Goal: Information Seeking & Learning: Learn about a topic

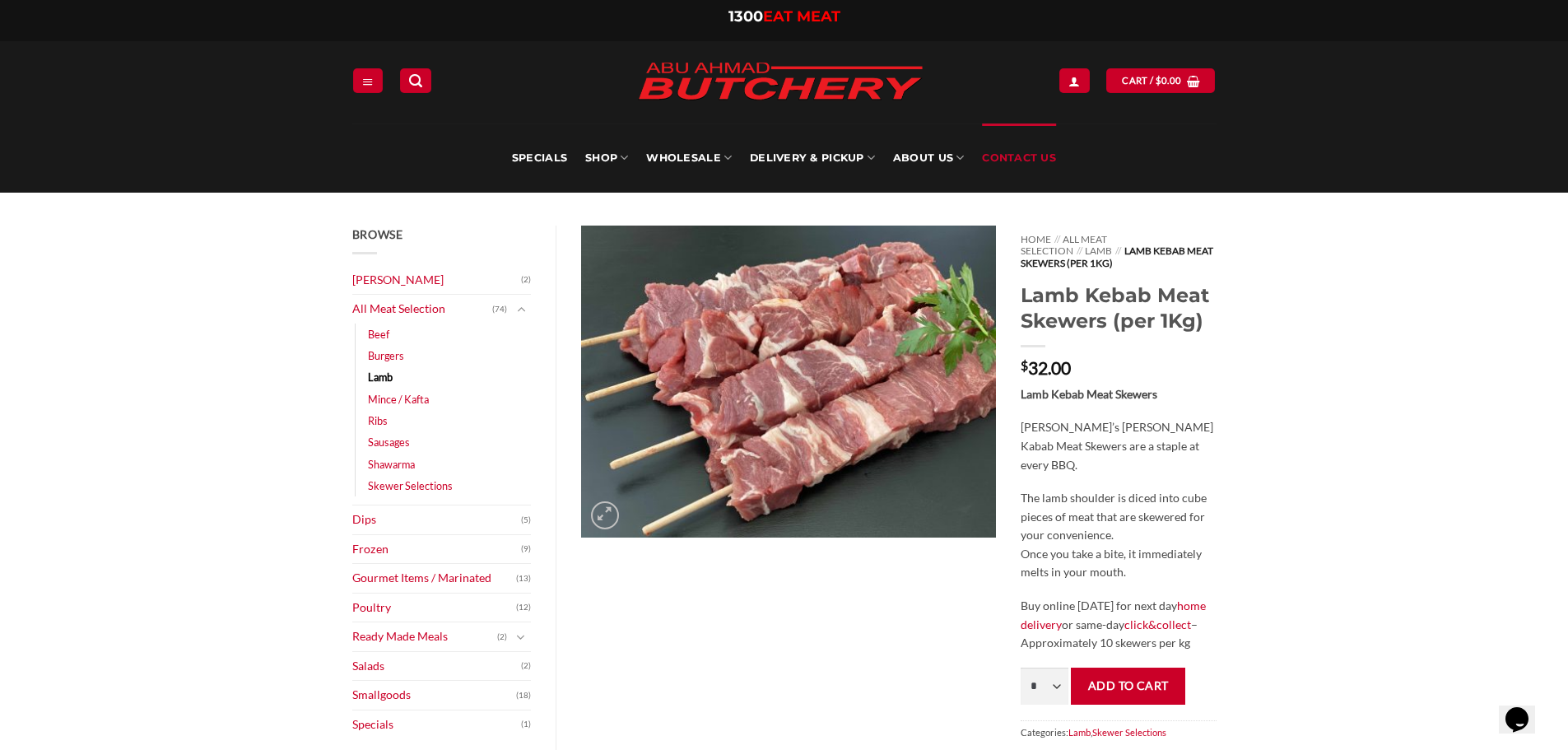
click at [1005, 163] on link "Contact Us" at bounding box center [1019, 157] width 74 height 69
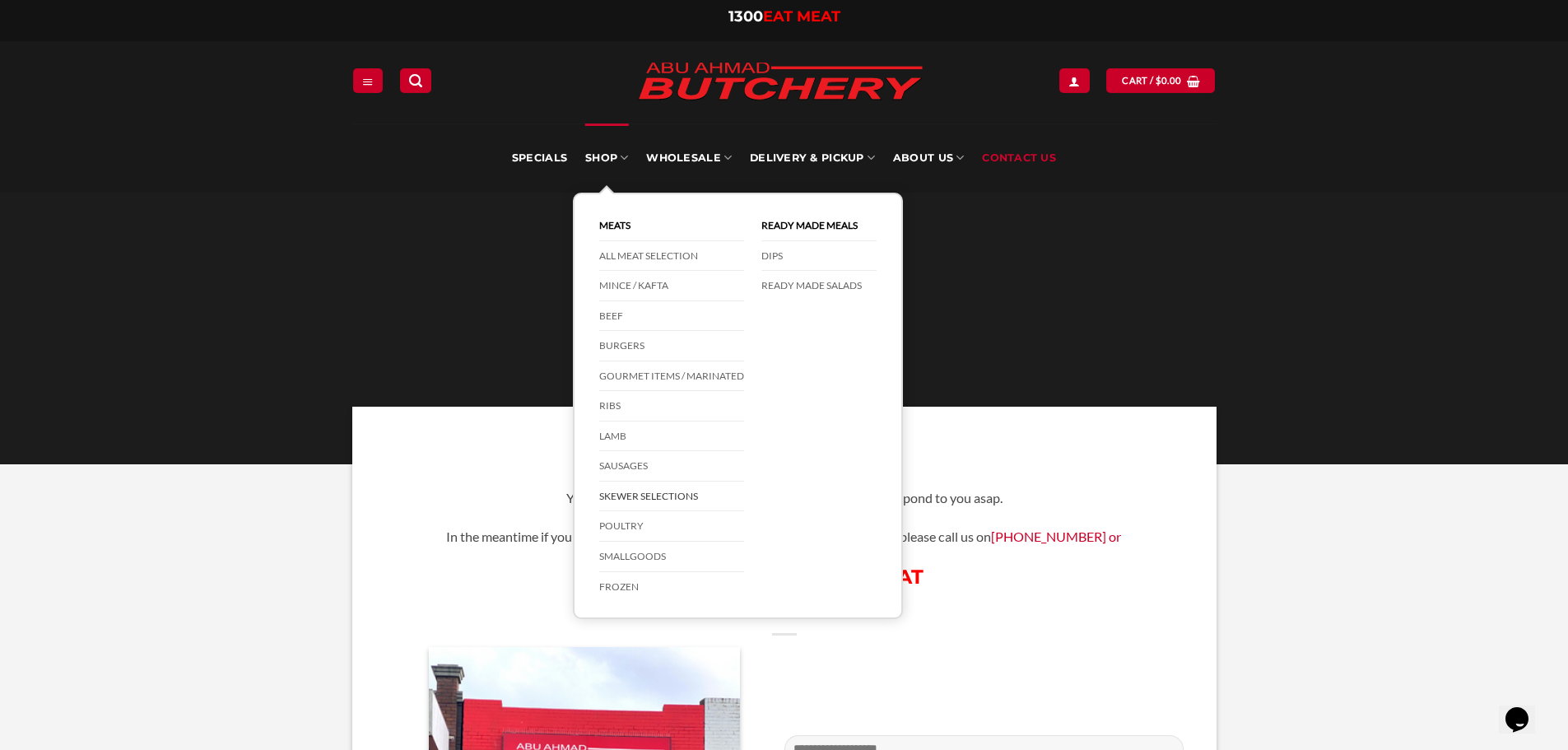
click at [648, 497] on link "Skewer Selections" at bounding box center [672, 495] width 145 height 30
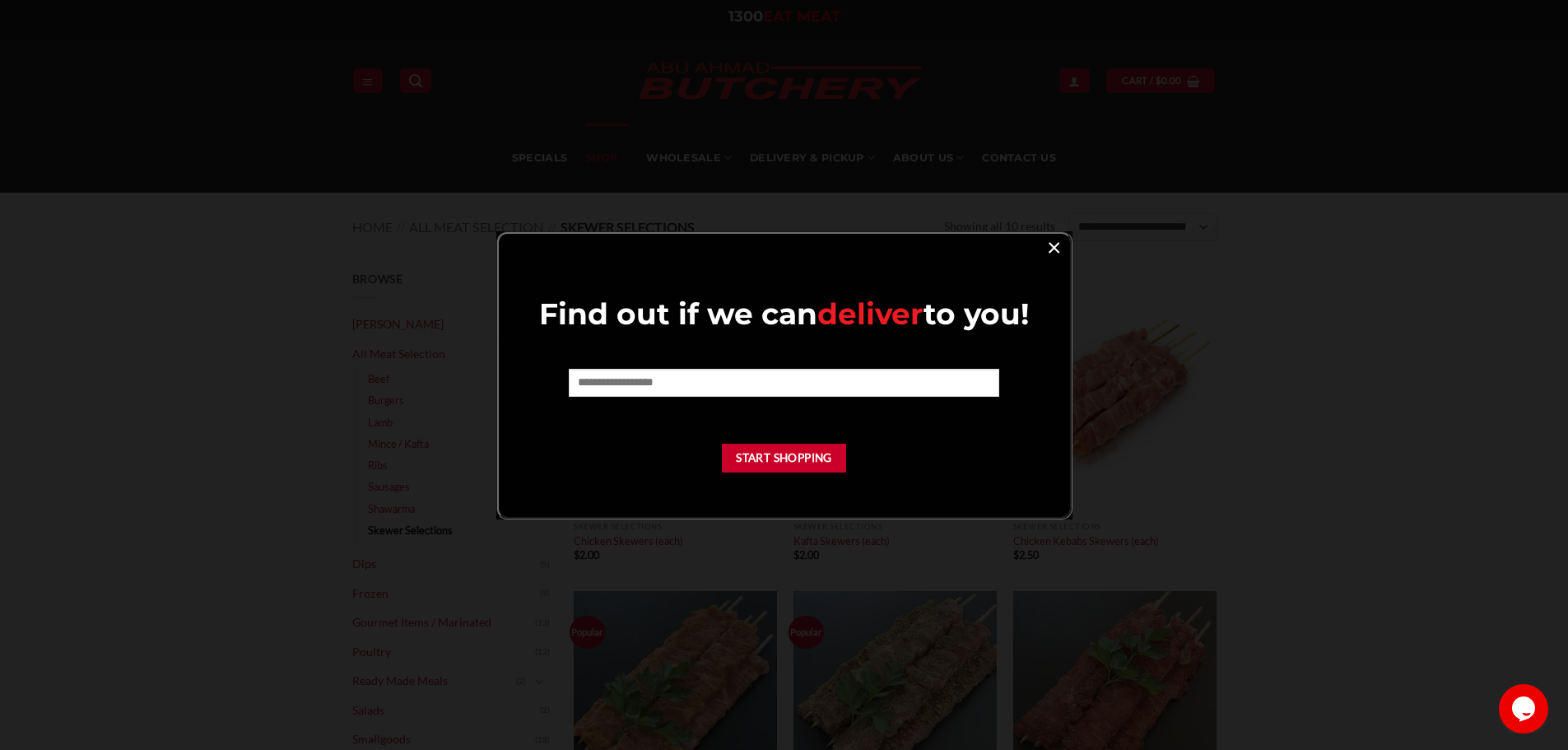
click at [1055, 244] on link "×" at bounding box center [1054, 246] width 24 height 22
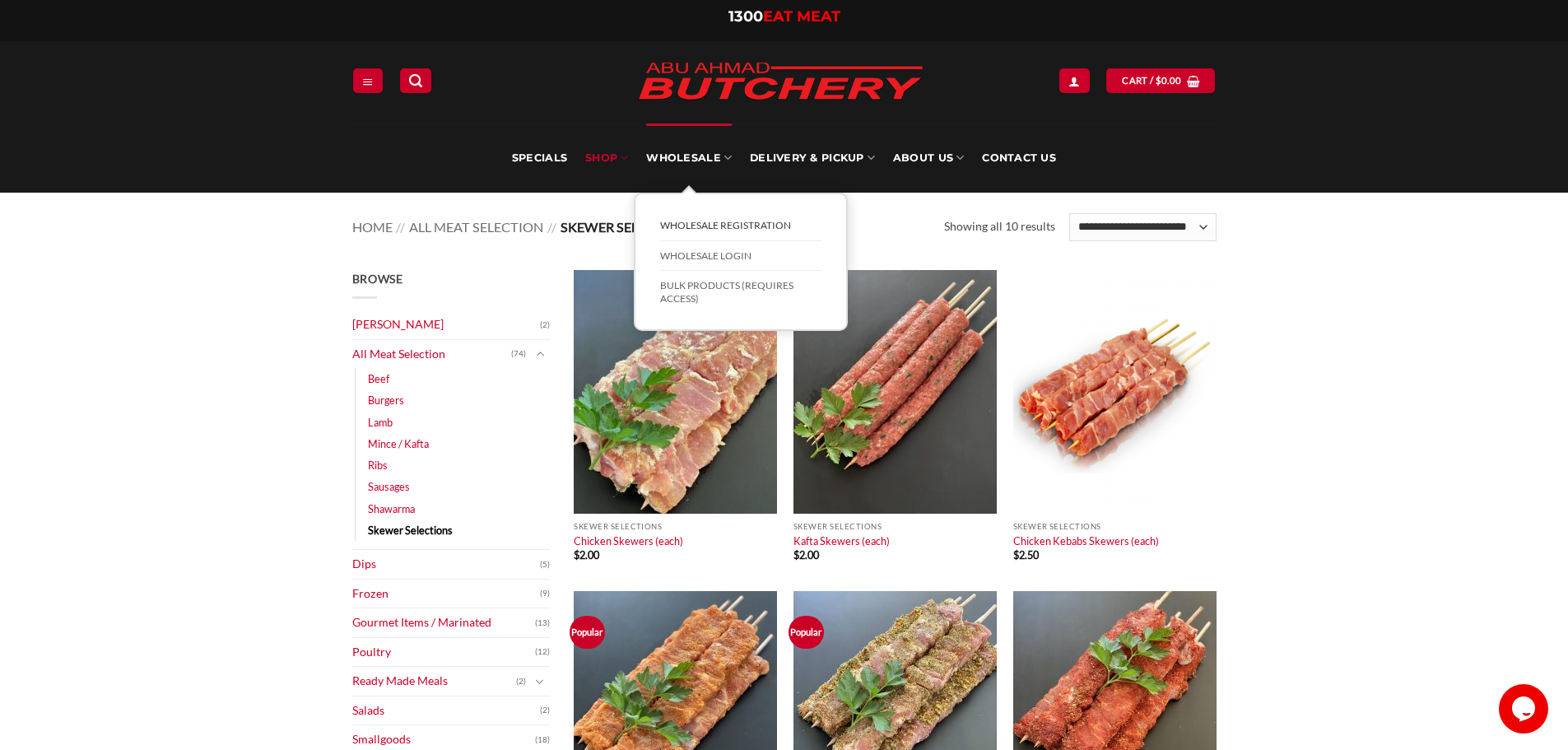
click at [689, 226] on link "Wholesale Registration" at bounding box center [741, 225] width 161 height 30
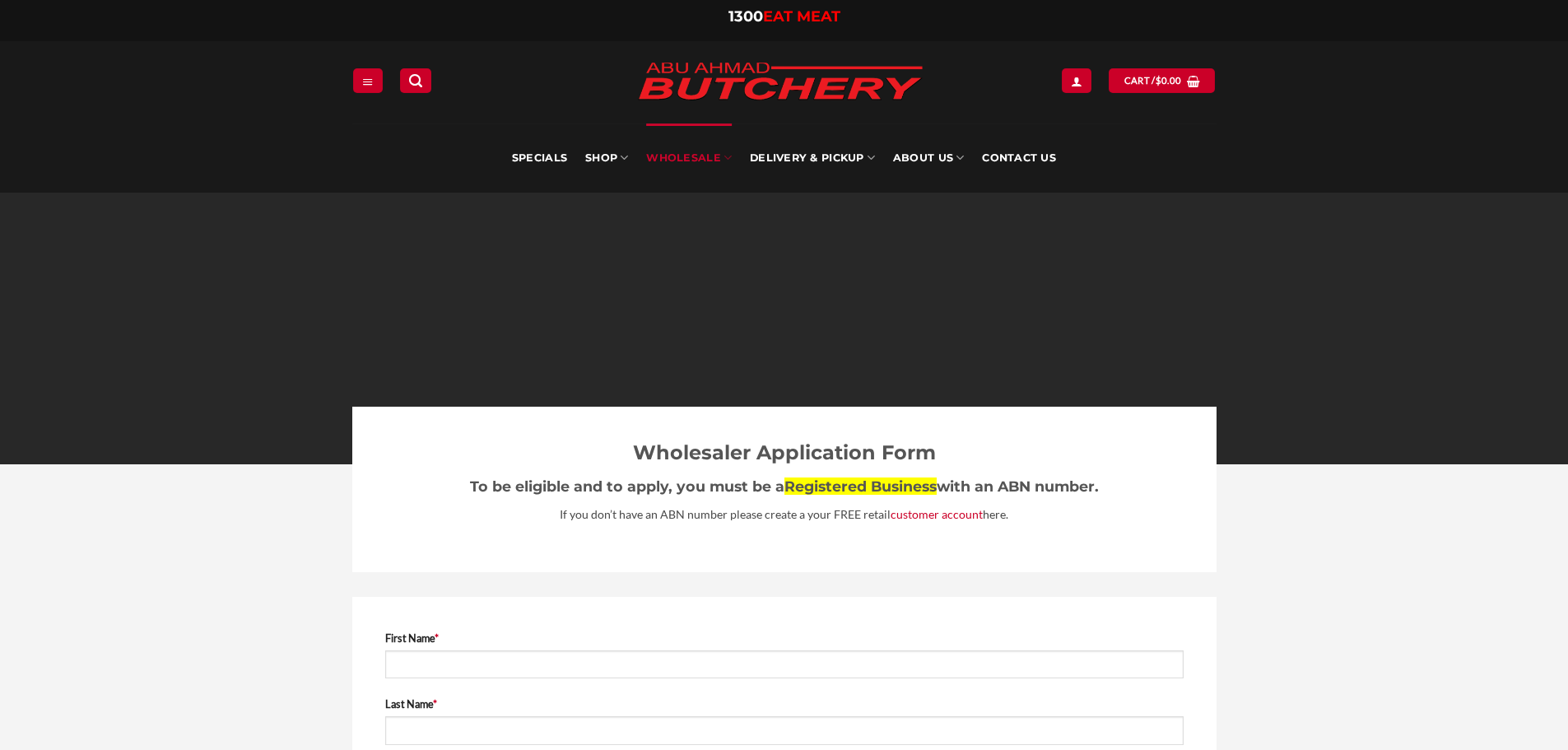
select select "**"
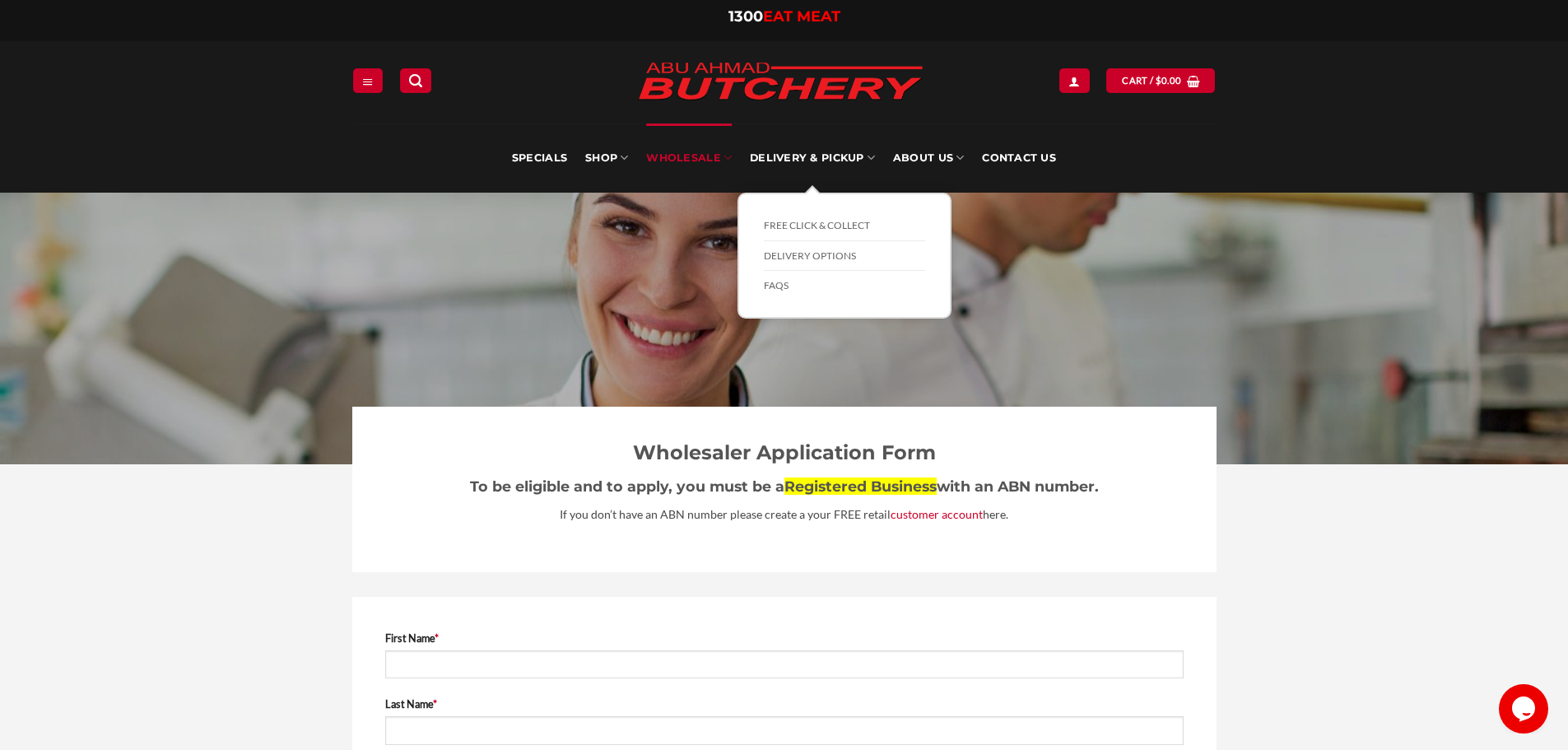
drag, startPoint x: 832, startPoint y: 223, endPoint x: 1307, endPoint y: 239, distance: 475.3
click at [832, 223] on link "FREE Click & Collect" at bounding box center [845, 225] width 161 height 30
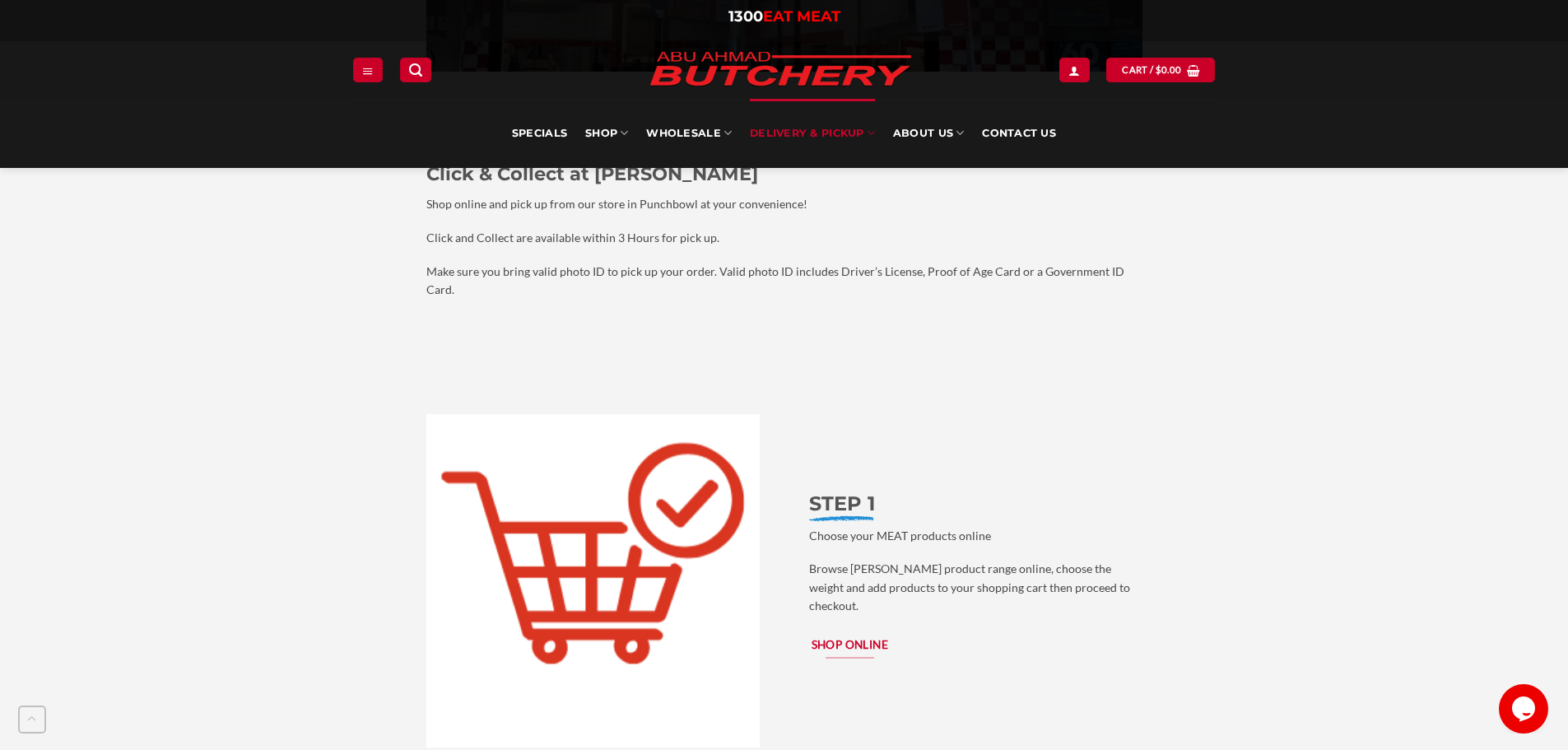
scroll to position [1646, 0]
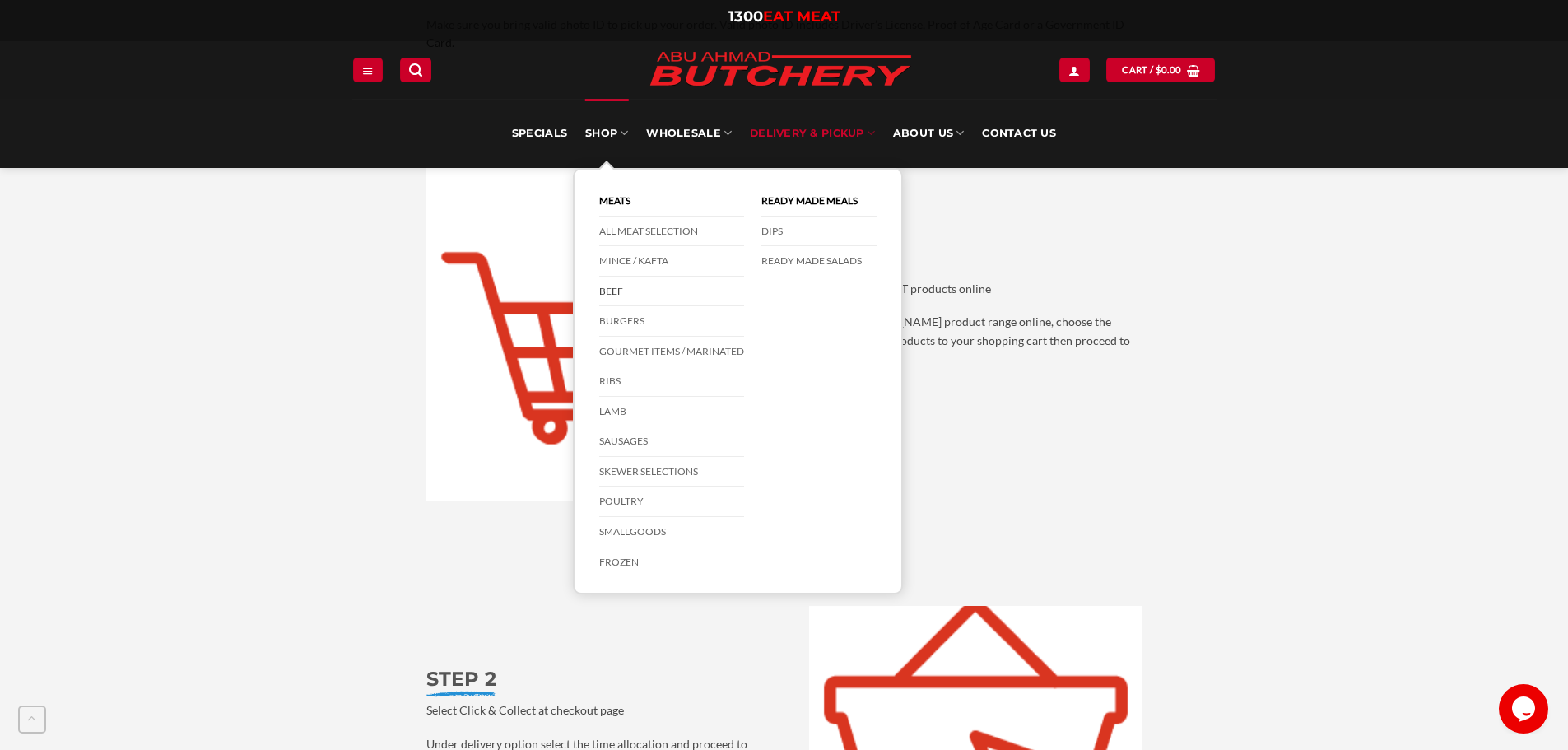
click at [615, 290] on link "Beef" at bounding box center [672, 291] width 145 height 30
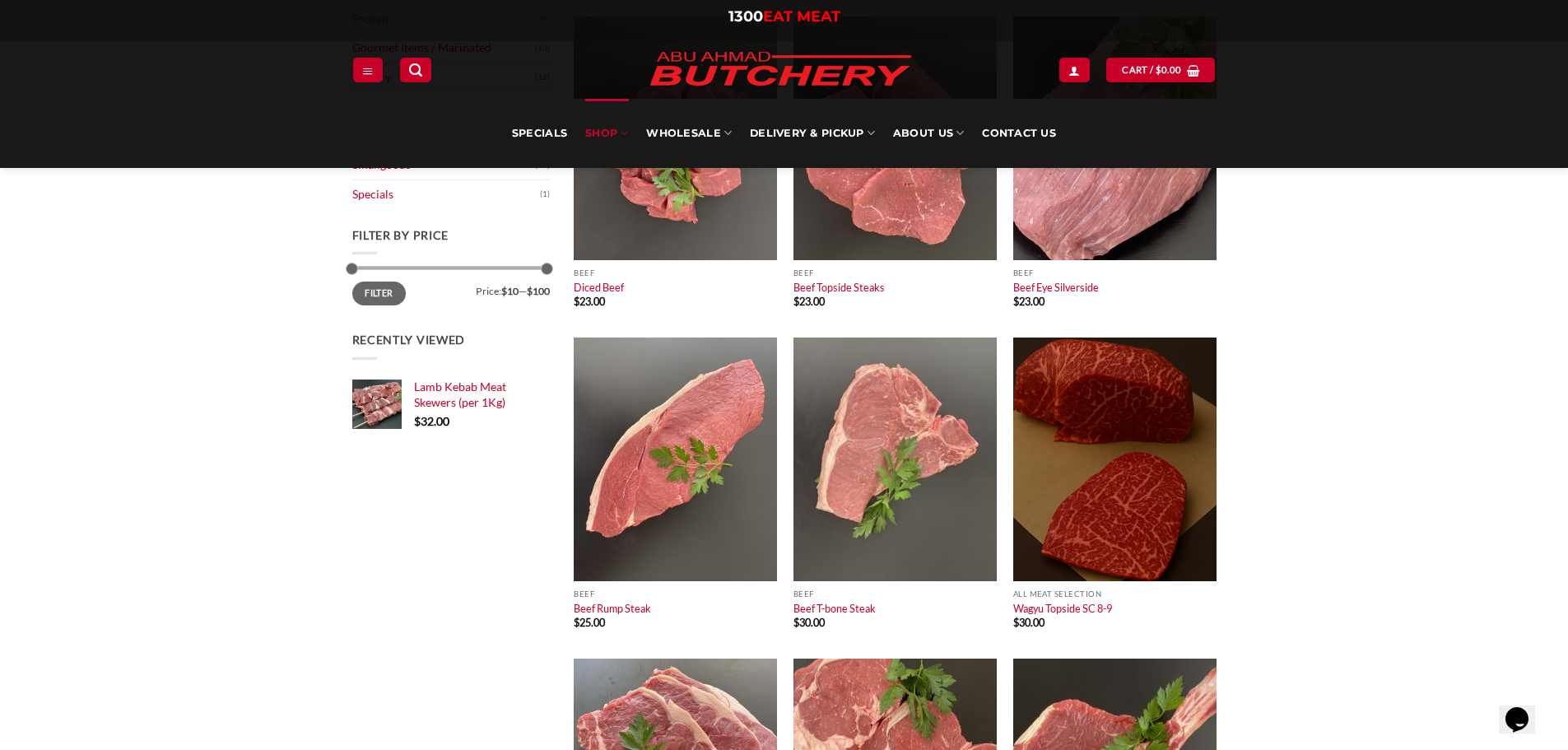
scroll to position [576, 0]
